Goal: Task Accomplishment & Management: Manage account settings

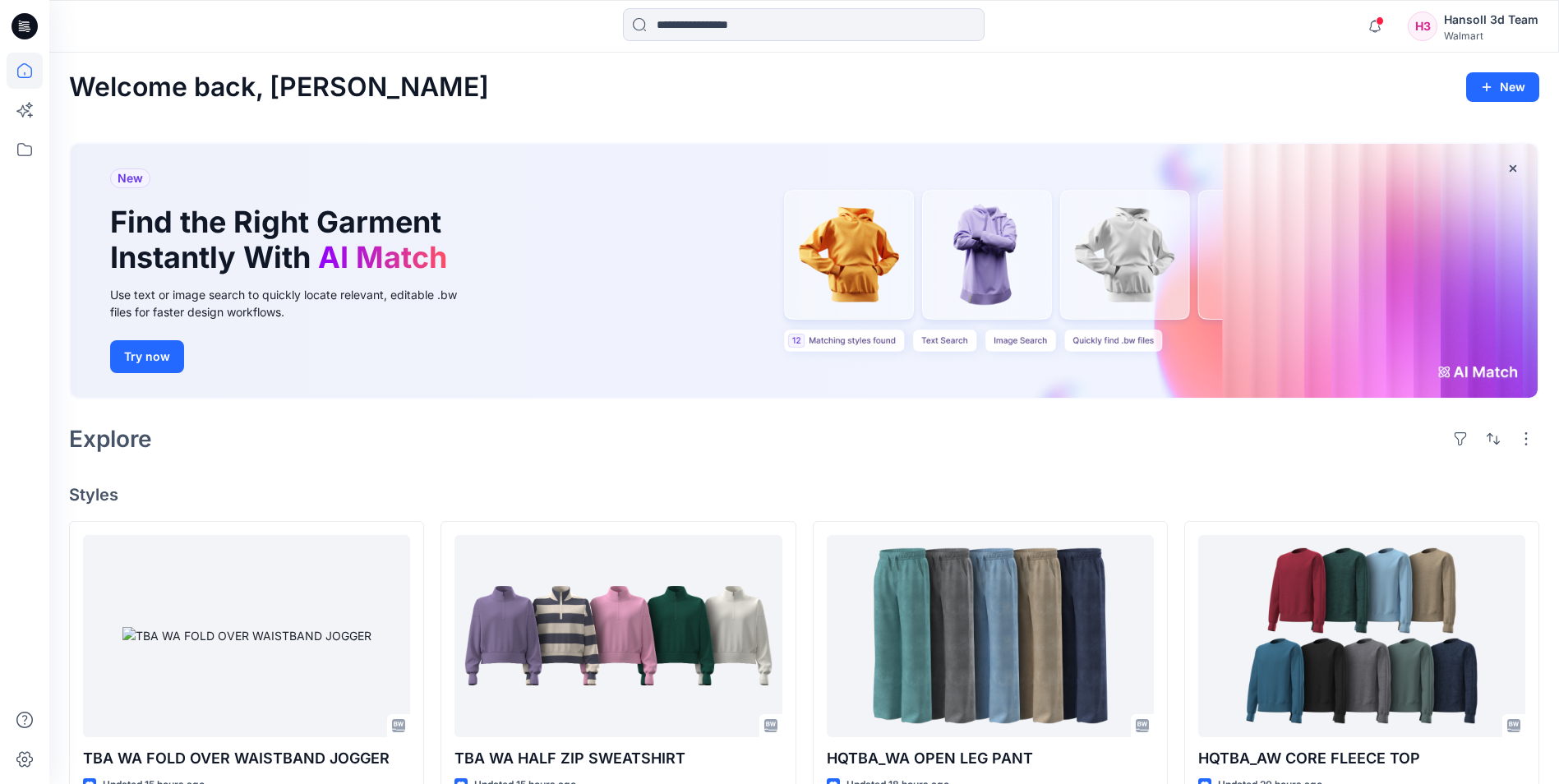
click at [192, 38] on div at bounding box center [237, 27] width 377 height 36
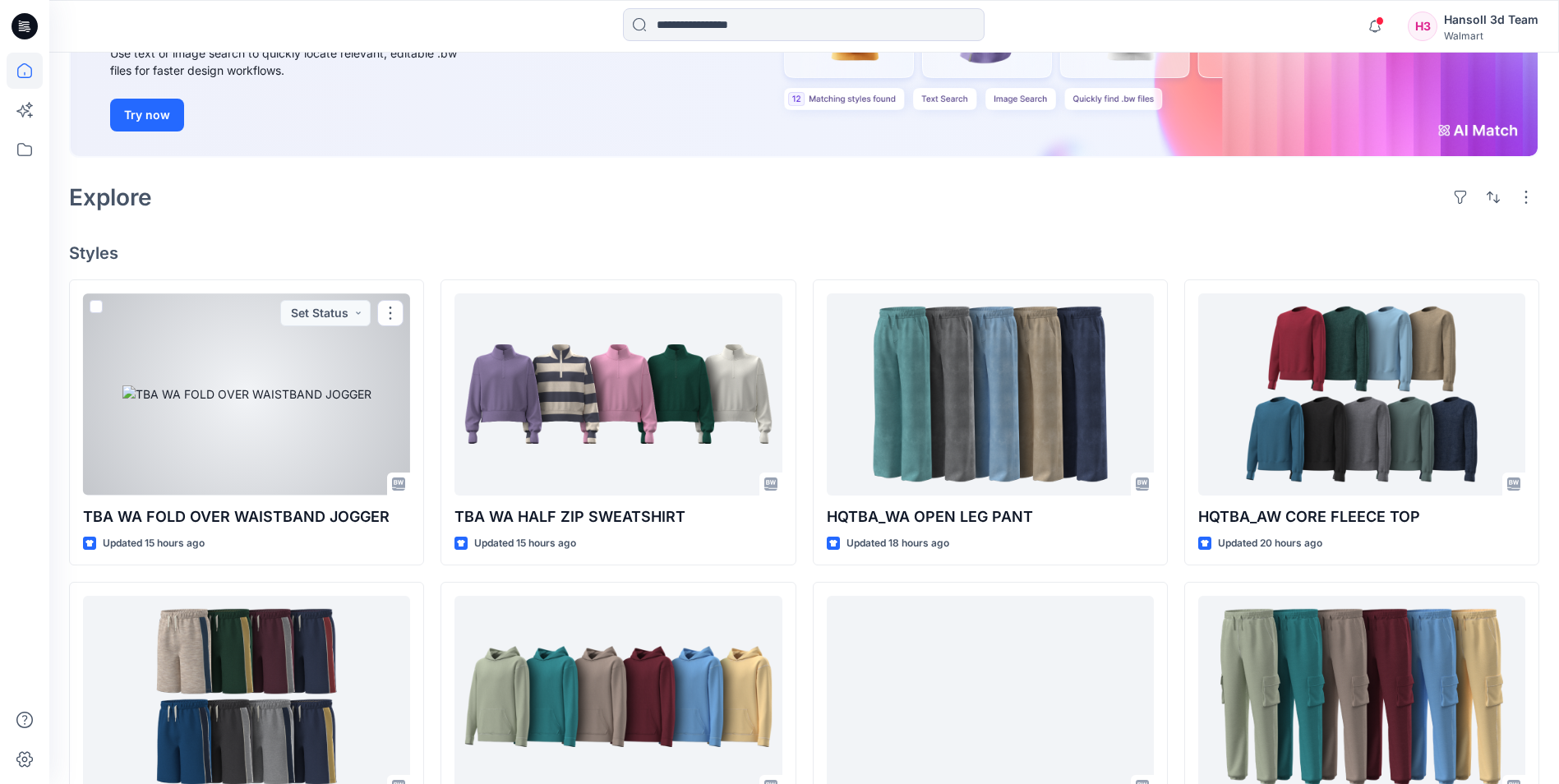
scroll to position [246, 0]
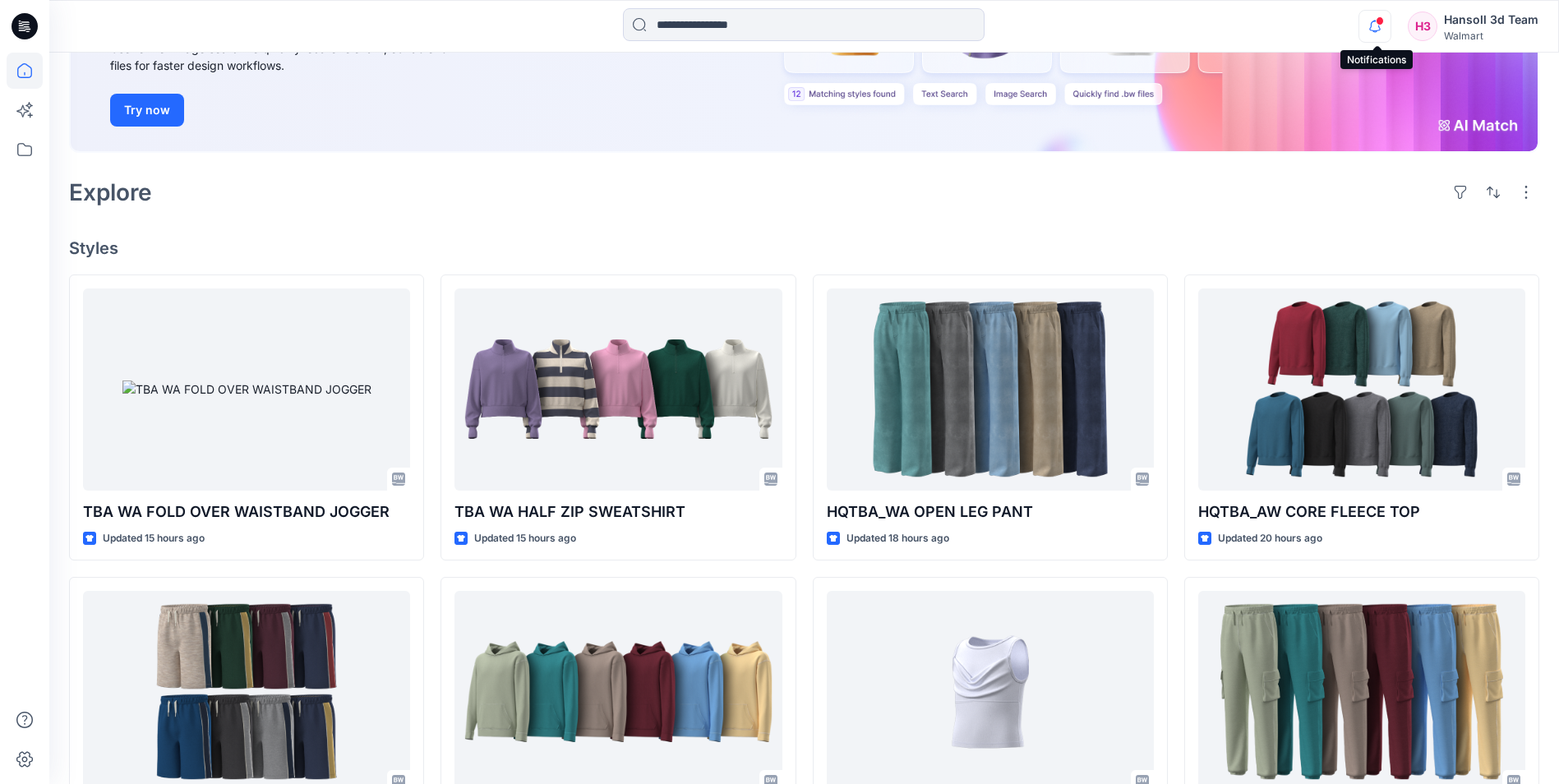
click at [1367, 31] on icon "button" at bounding box center [1375, 26] width 31 height 33
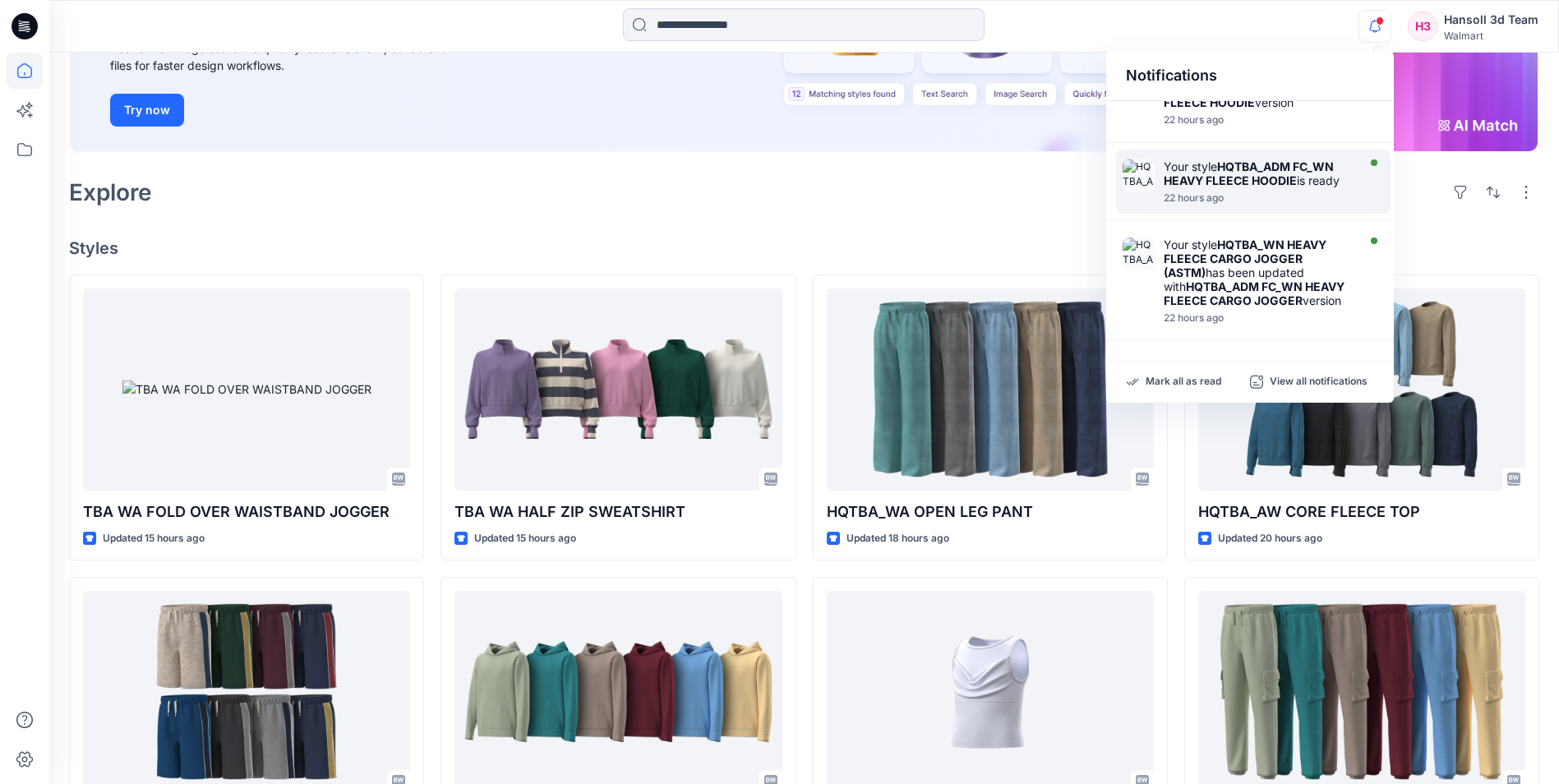
scroll to position [750, 0]
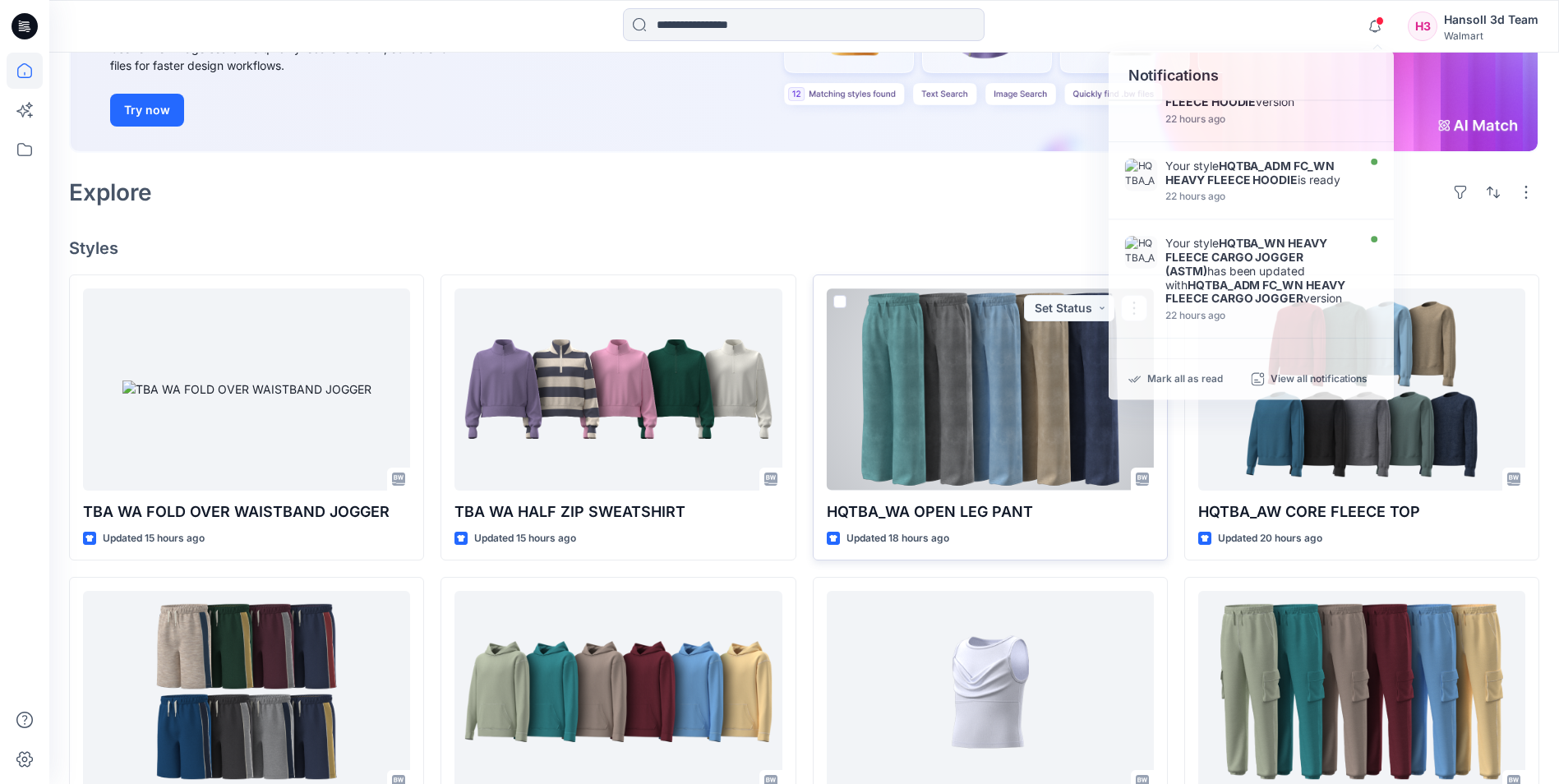
click at [1045, 352] on div at bounding box center [990, 389] width 327 height 201
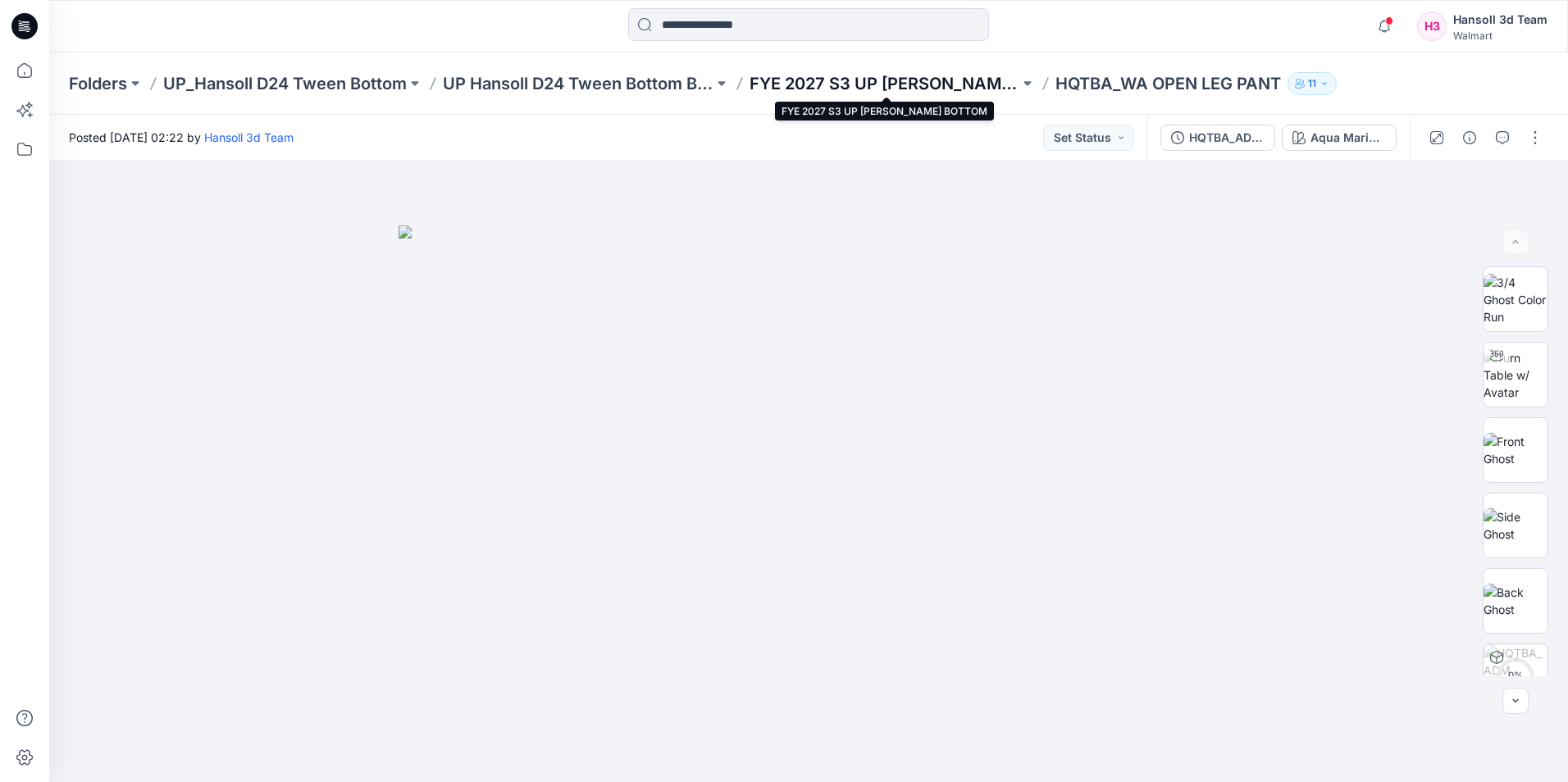
click at [883, 86] on p "FYE 2027 S3 UP [PERSON_NAME] BOTTOM" at bounding box center [885, 83] width 271 height 23
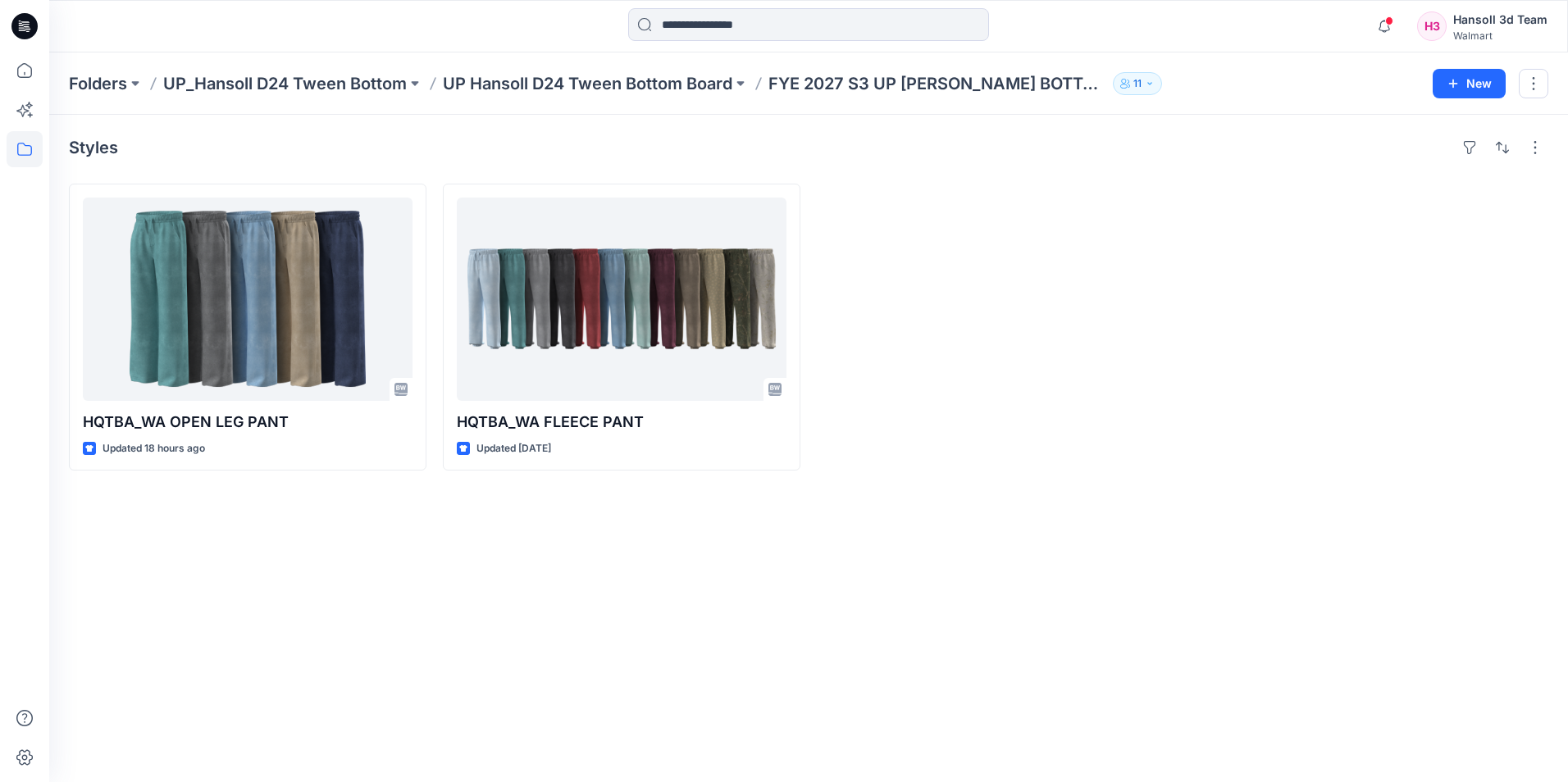
click at [28, 31] on icon at bounding box center [28, 31] width 4 height 1
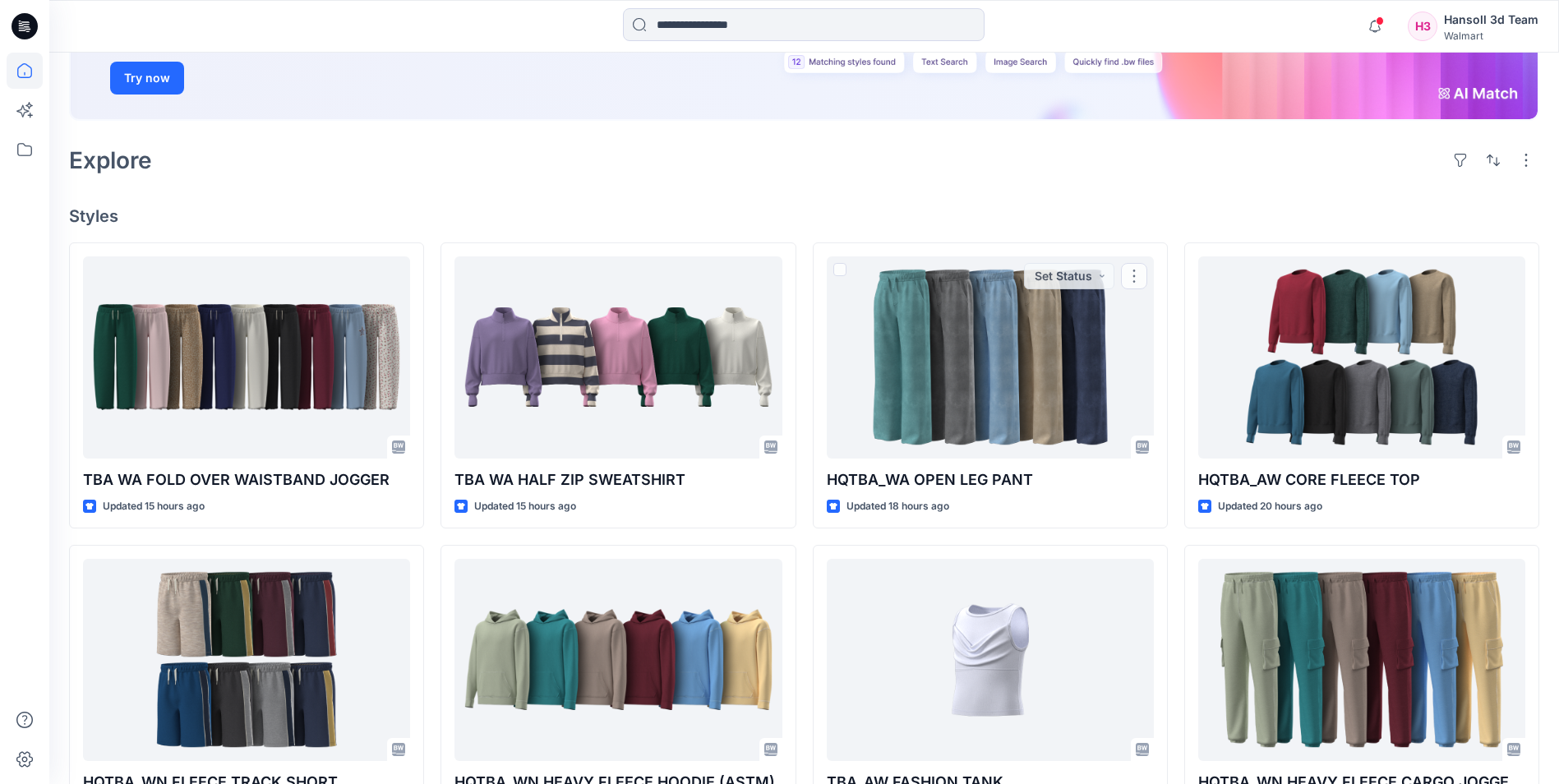
scroll to position [82, 0]
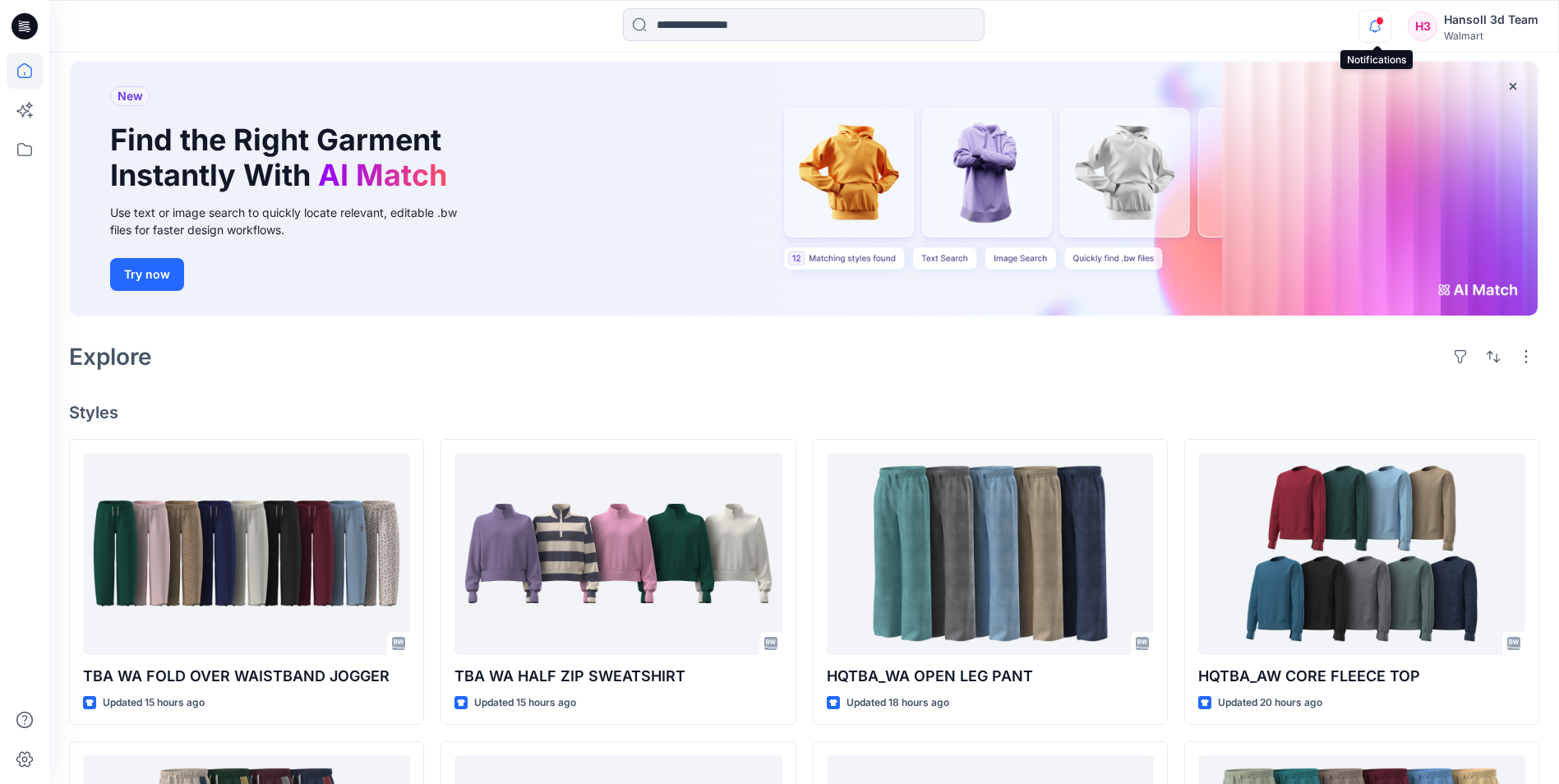
click at [1385, 30] on icon "button" at bounding box center [1375, 26] width 31 height 33
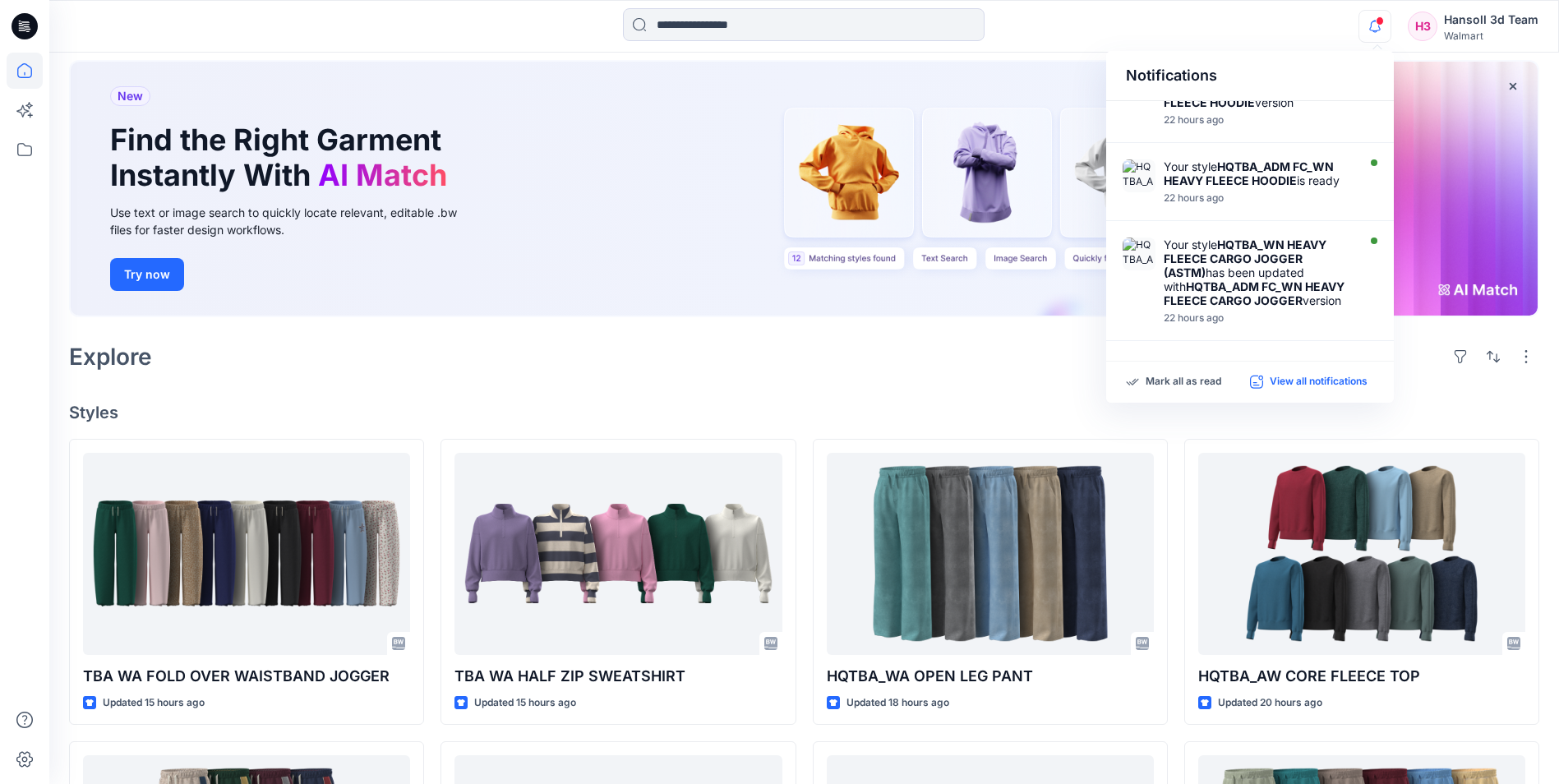
click at [1291, 380] on p "View all notifications" at bounding box center [1318, 381] width 98 height 15
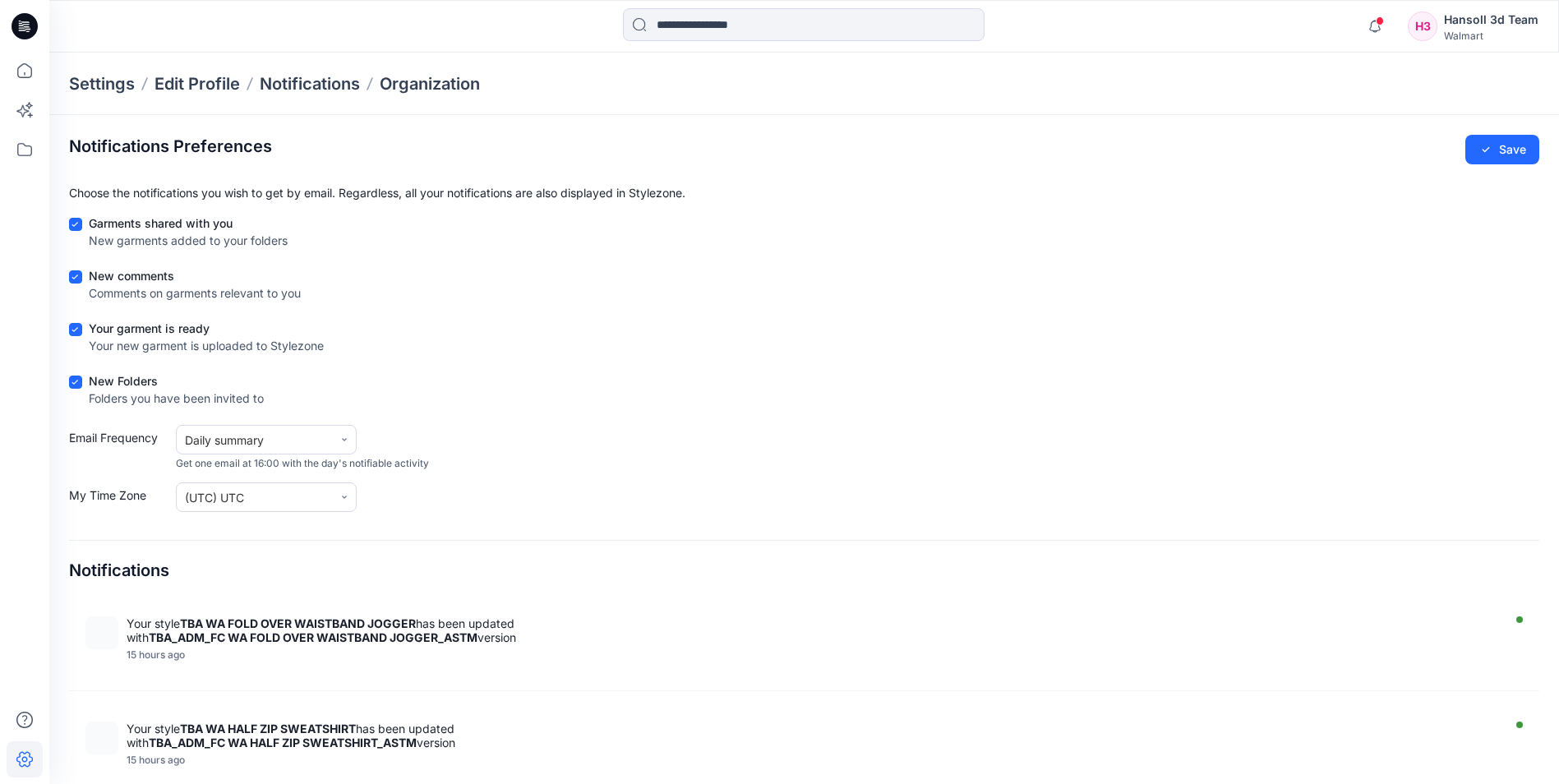
click at [16, 18] on icon at bounding box center [24, 26] width 27 height 27
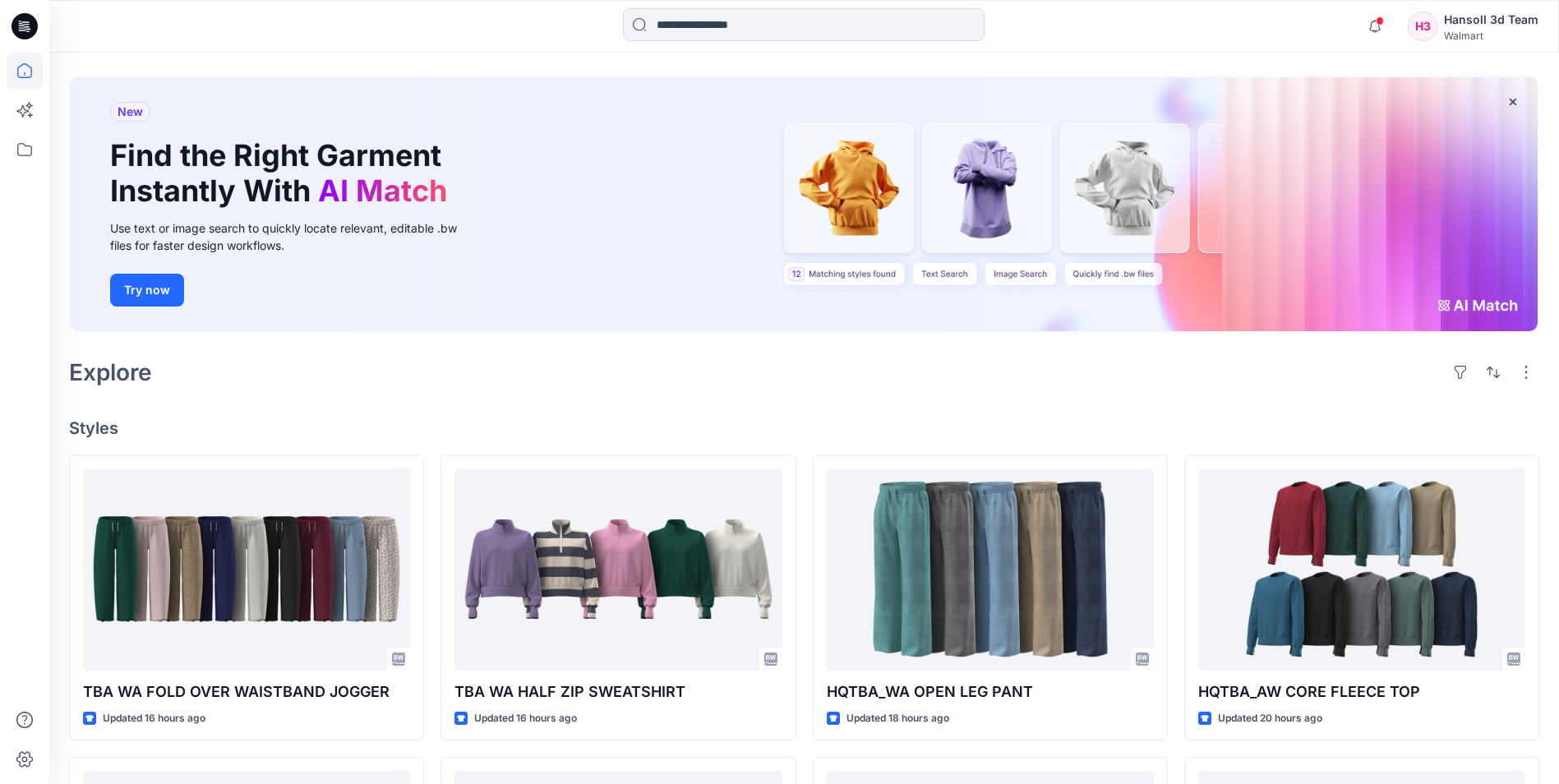
scroll to position [164, 0]
